Goal: Task Accomplishment & Management: Use online tool/utility

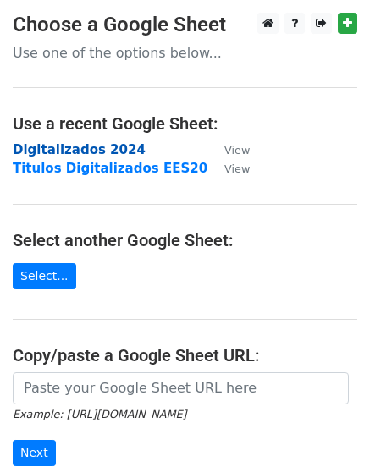
click at [85, 151] on strong "Digitalizados 2024" at bounding box center [79, 149] width 133 height 15
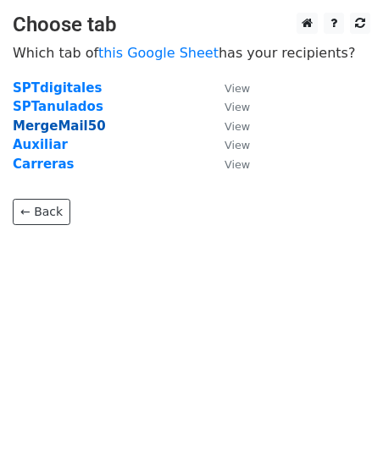
click at [50, 127] on strong "MergeMail50" at bounding box center [59, 125] width 93 height 15
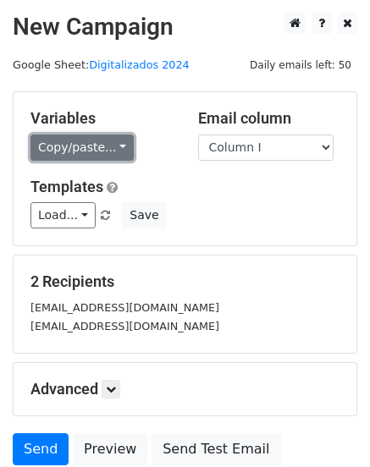
click at [113, 153] on link "Copy/paste..." at bounding box center [81, 148] width 103 height 26
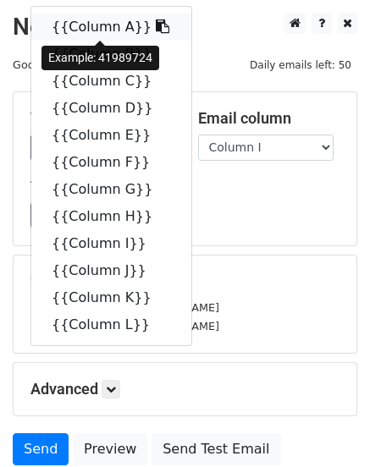
click at [92, 29] on link "{{Column A}}" at bounding box center [111, 27] width 160 height 27
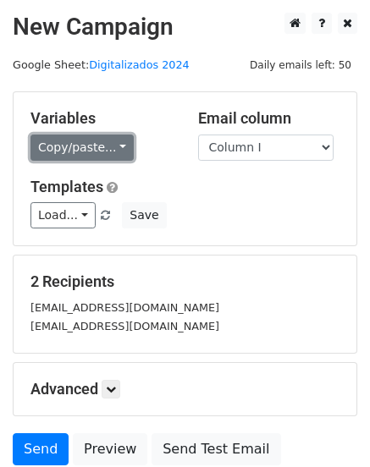
click at [109, 153] on link "Copy/paste..." at bounding box center [81, 148] width 103 height 26
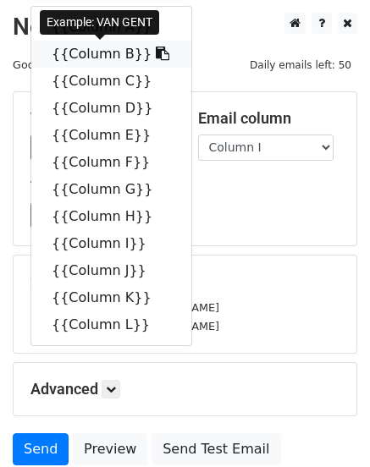
click at [96, 60] on link "{{Column B}}" at bounding box center [111, 54] width 160 height 27
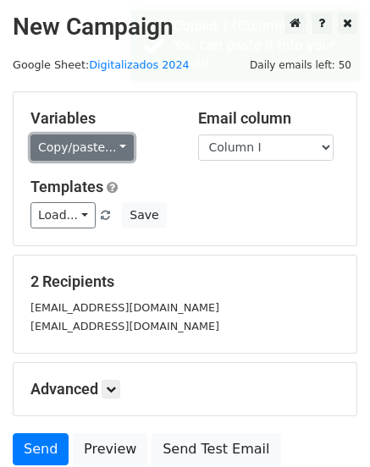
click at [92, 154] on link "Copy/paste..." at bounding box center [81, 148] width 103 height 26
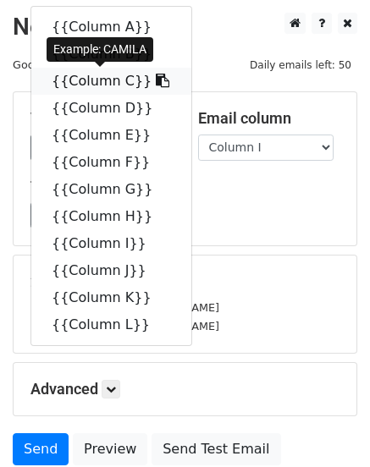
click at [93, 78] on link "{{Column C}}" at bounding box center [111, 81] width 160 height 27
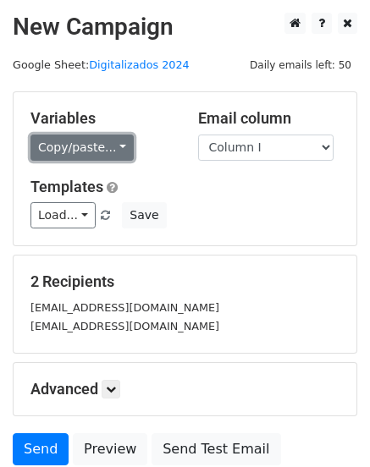
click at [113, 154] on link "Copy/paste..." at bounding box center [81, 148] width 103 height 26
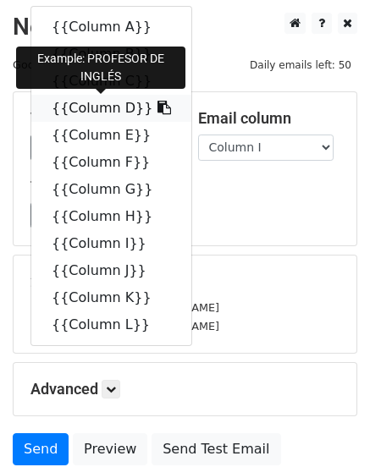
click at [95, 113] on link "{{Column D}}" at bounding box center [111, 108] width 160 height 27
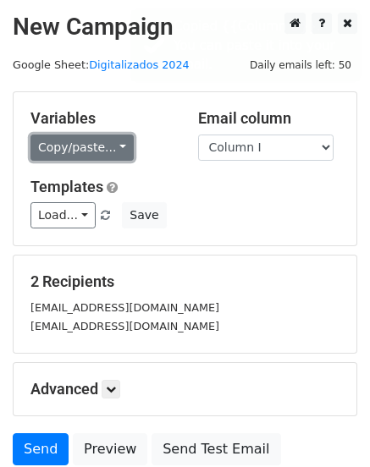
click at [65, 151] on link "Copy/paste..." at bounding box center [81, 148] width 103 height 26
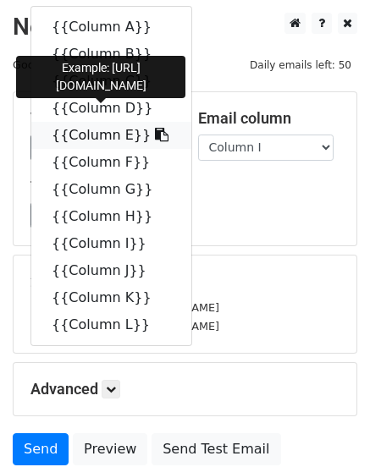
click at [95, 138] on link "{{Column E}}" at bounding box center [111, 135] width 160 height 27
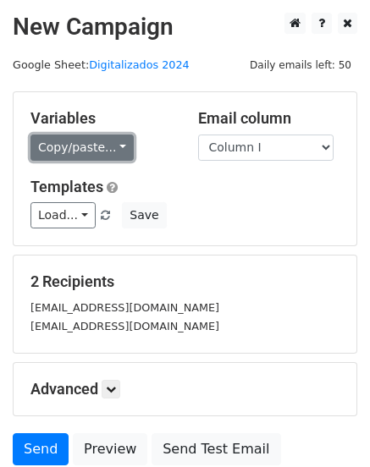
click at [107, 148] on link "Copy/paste..." at bounding box center [81, 148] width 103 height 26
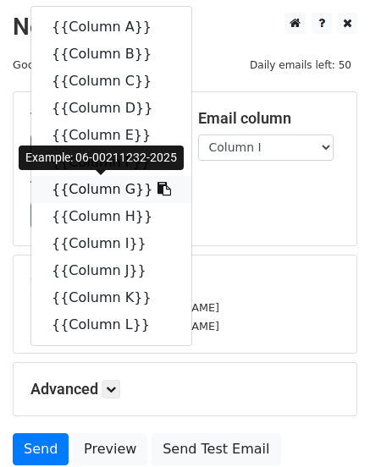
click at [94, 190] on link "{{Column G}}" at bounding box center [111, 189] width 160 height 27
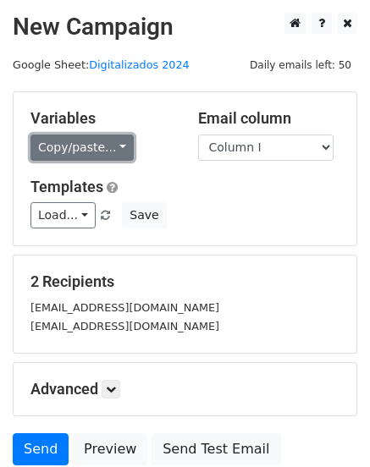
click at [105, 148] on link "Copy/paste..." at bounding box center [81, 148] width 103 height 26
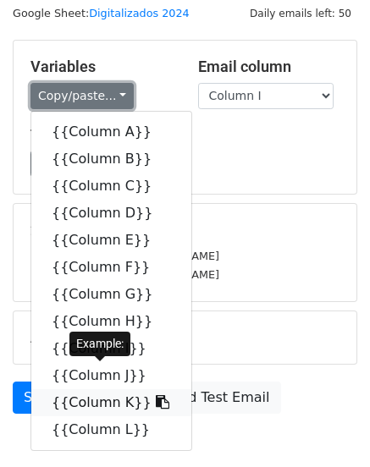
scroll to position [142, 0]
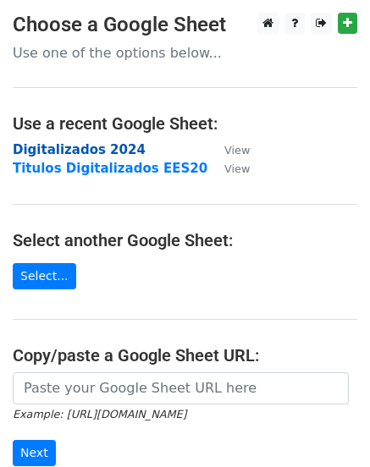
click at [102, 150] on strong "Digitalizados 2024" at bounding box center [79, 149] width 133 height 15
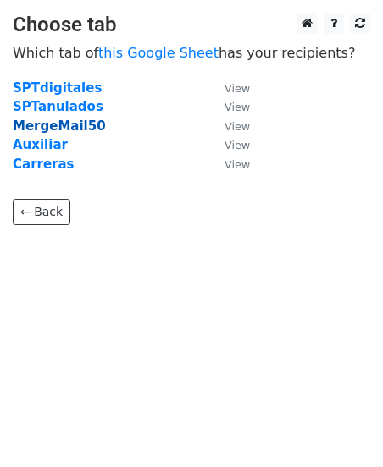
click at [53, 129] on strong "MergeMail50" at bounding box center [59, 125] width 93 height 15
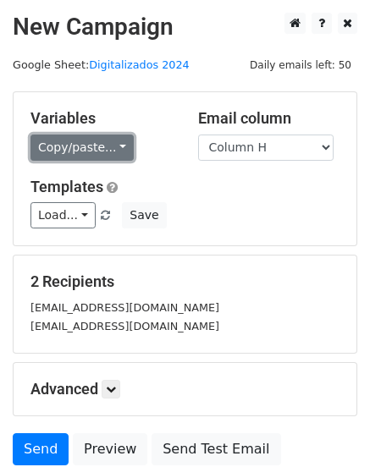
click at [109, 151] on link "Copy/paste..." at bounding box center [81, 148] width 103 height 26
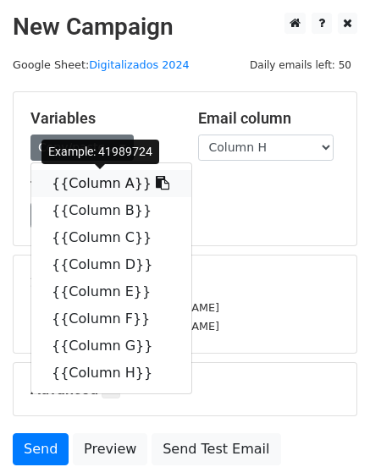
click at [104, 185] on link "{{Column A}}" at bounding box center [111, 183] width 160 height 27
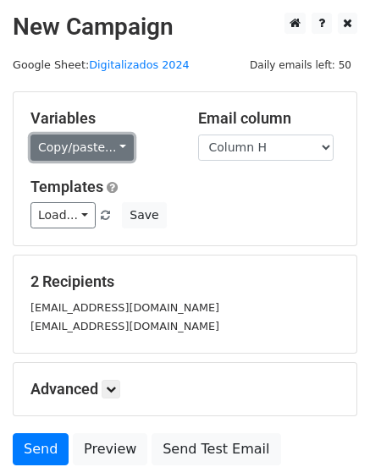
click at [81, 158] on link "Copy/paste..." at bounding box center [81, 148] width 103 height 26
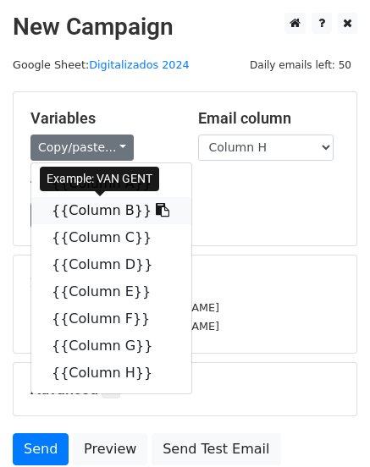
click at [105, 211] on link "{{Column B}}" at bounding box center [111, 210] width 160 height 27
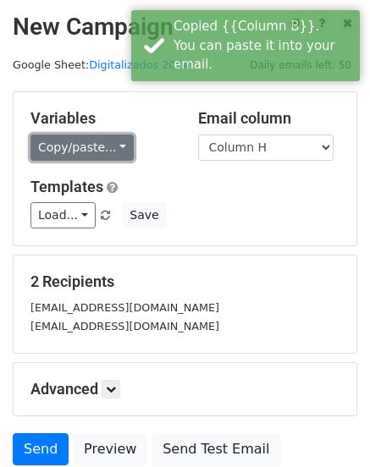
click at [80, 147] on link "Copy/paste..." at bounding box center [81, 148] width 103 height 26
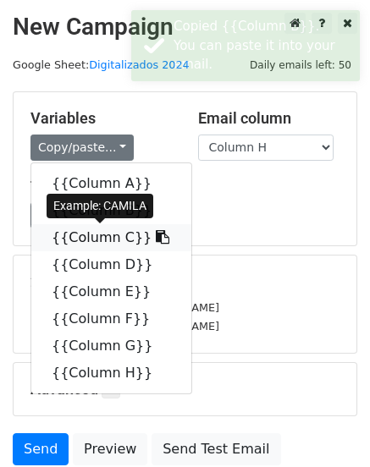
click at [92, 241] on link "{{Column C}}" at bounding box center [111, 237] width 160 height 27
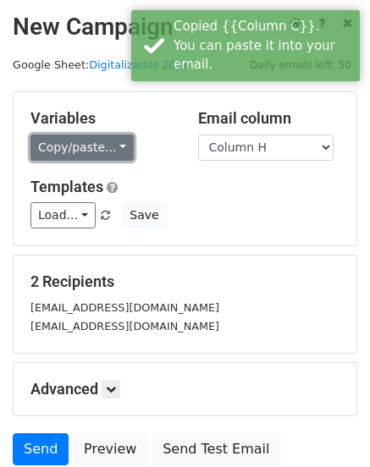
click at [88, 153] on link "Copy/paste..." at bounding box center [81, 148] width 103 height 26
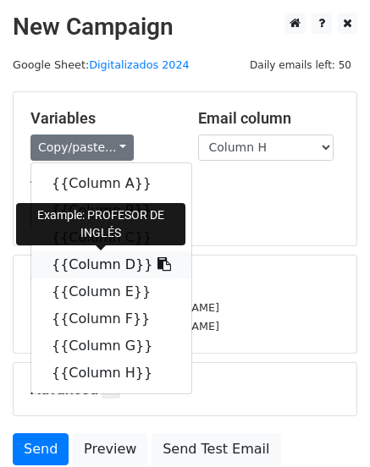
click at [102, 265] on link "{{Column D}}" at bounding box center [111, 264] width 160 height 27
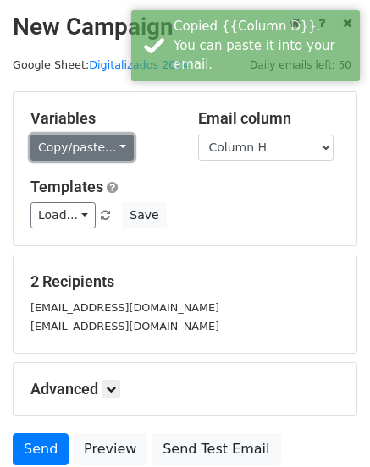
click at [107, 154] on link "Copy/paste..." at bounding box center [81, 148] width 103 height 26
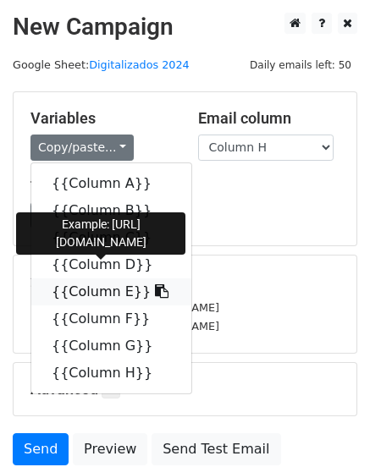
click at [113, 292] on link "{{Column E}}" at bounding box center [111, 291] width 160 height 27
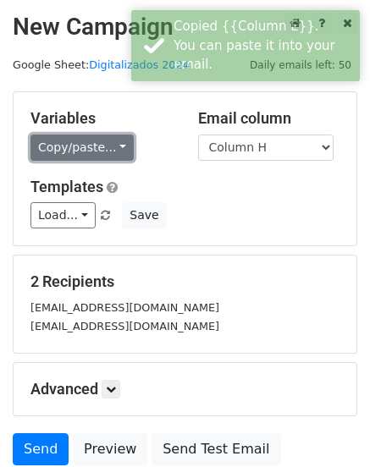
click at [96, 146] on link "Copy/paste..." at bounding box center [81, 148] width 103 height 26
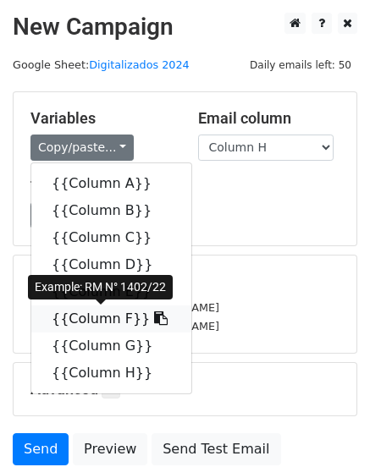
click at [108, 323] on link "{{Column F}}" at bounding box center [111, 319] width 160 height 27
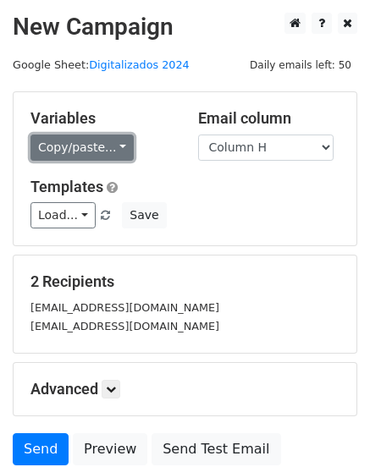
click at [107, 148] on link "Copy/paste..." at bounding box center [81, 148] width 103 height 26
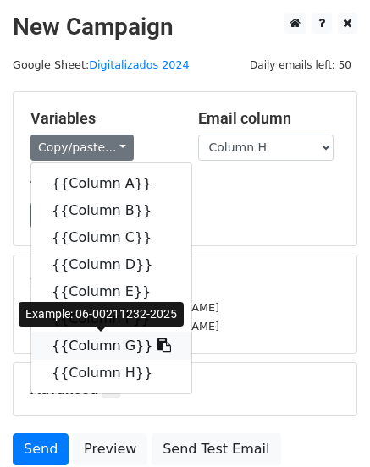
click at [105, 344] on link "{{Column G}}" at bounding box center [111, 346] width 160 height 27
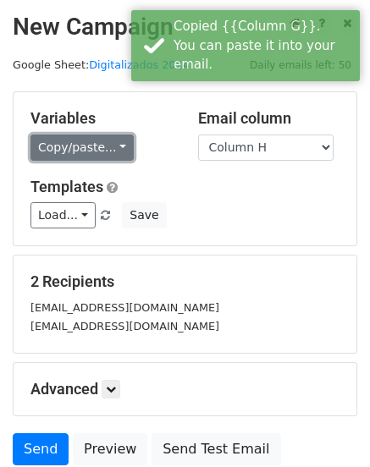
click at [111, 147] on link "Copy/paste..." at bounding box center [81, 148] width 103 height 26
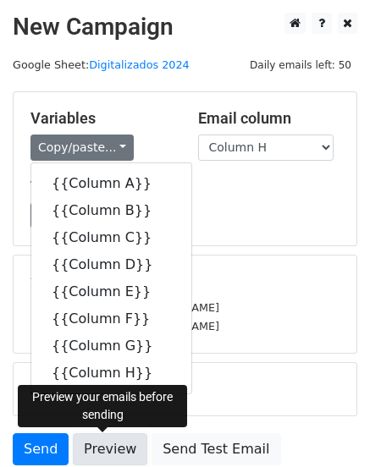
click at [107, 452] on link "Preview" at bounding box center [110, 449] width 74 height 32
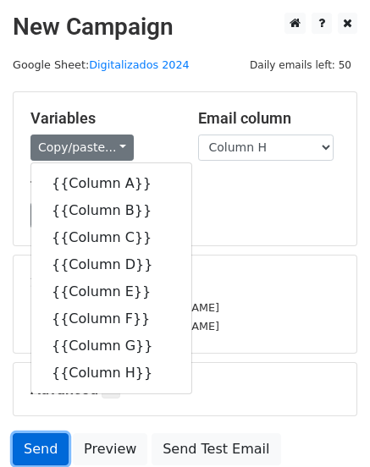
click at [44, 453] on link "Send" at bounding box center [41, 449] width 56 height 32
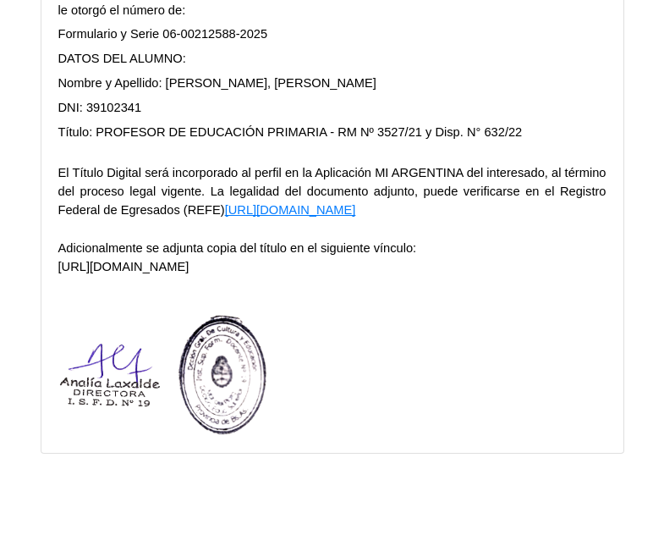
scroll to position [1066, 0]
